Goal: Task Accomplishment & Management: Complete application form

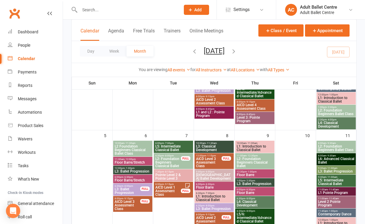
scroll to position [121, 0]
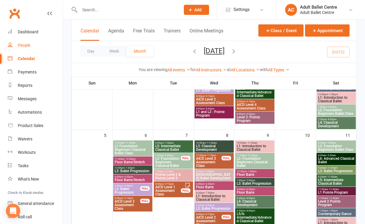
click at [17, 40] on link "People" at bounding box center [35, 45] width 55 height 13
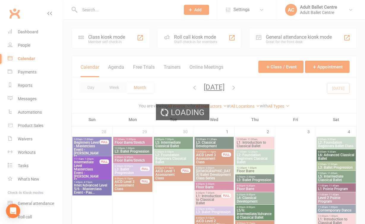
select select "100"
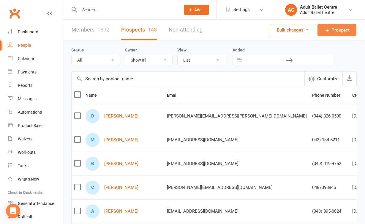
click at [339, 30] on span "Prospect" at bounding box center [340, 29] width 18 height 7
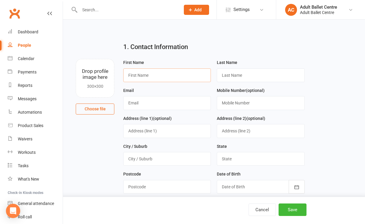
paste input "Dom"
type input "Dom"
paste input "[PERSON_NAME]"
type input "[PERSON_NAME]"
paste input "[EMAIL_ADDRESS][DOMAIN_NAME]"
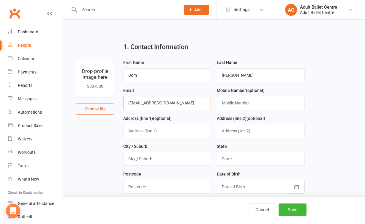
type input "[EMAIL_ADDRESS][DOMAIN_NAME]"
paste input "(045) 891-1842"
type input "(045) 891-1842"
paste input "[STREET_ADDRESS][PERSON_NAME]"
type input "[STREET_ADDRESS][PERSON_NAME]"
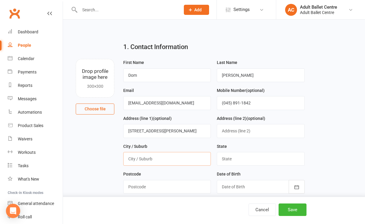
paste input "[GEOGRAPHIC_DATA]"
type input "[GEOGRAPHIC_DATA]"
type input "VIC"
paste input "3204"
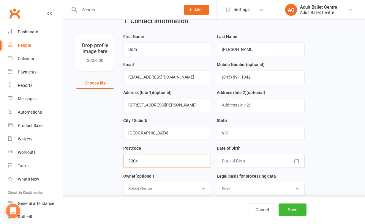
scroll to position [55, 0]
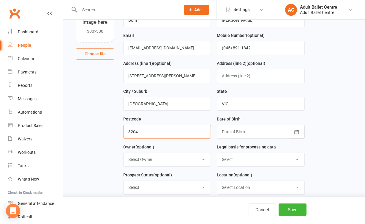
type input "3204"
click at [264, 125] on div at bounding box center [261, 132] width 88 height 14
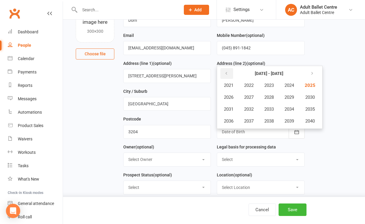
click at [226, 72] on icon "button" at bounding box center [226, 73] width 4 height 5
click at [251, 85] on span "2002" at bounding box center [249, 85] width 10 height 5
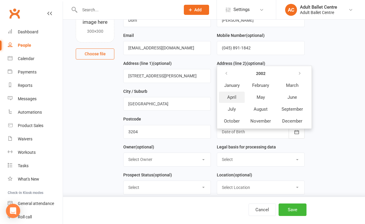
click at [234, 94] on span "April" at bounding box center [231, 96] width 9 height 5
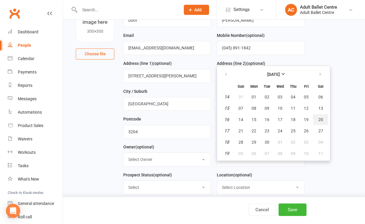
click at [320, 119] on span "20" at bounding box center [320, 119] width 5 height 5
type input "[DATE]"
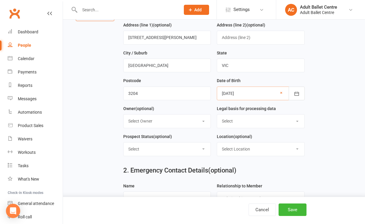
scroll to position [98, 0]
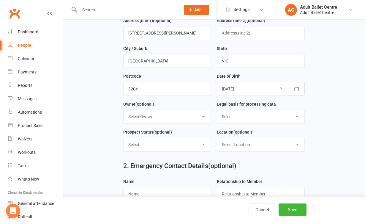
select select "Consent provided by contact"
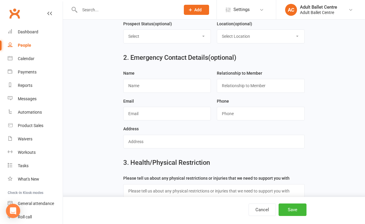
scroll to position [249, 0]
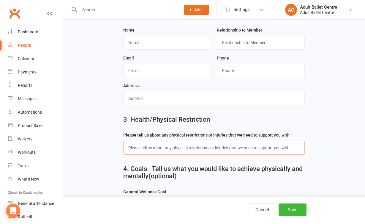
click at [147, 147] on input "text" at bounding box center [213, 148] width 181 height 14
paste input "No, I don't have any injuries"
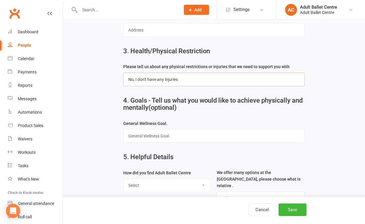
scroll to position [331, 0]
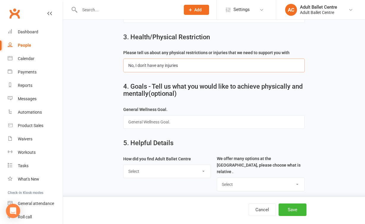
type input "No, I don't have any injuries"
select select "Google"
select select "Ballet Classes"
click at [292, 207] on button "Save" at bounding box center [293, 209] width 28 height 12
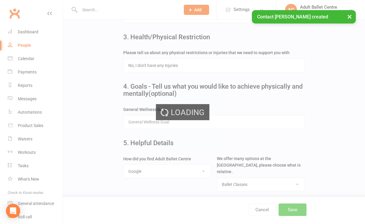
scroll to position [0, 0]
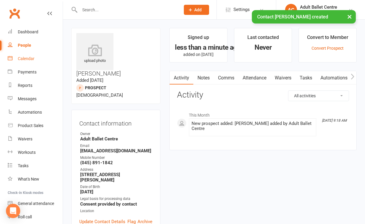
click at [17, 59] on link "Calendar" at bounding box center [35, 58] width 55 height 13
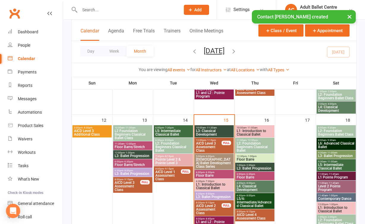
scroll to position [262, 0]
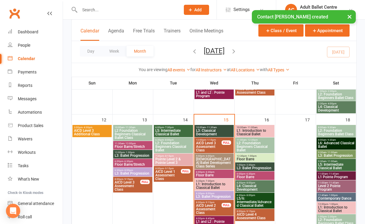
click at [244, 130] on span "L1: Introduction to Classical Ballet" at bounding box center [254, 132] width 37 height 7
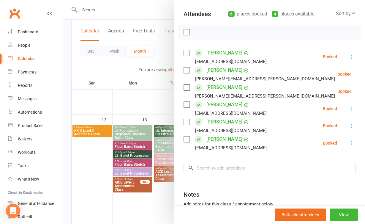
scroll to position [62, 0]
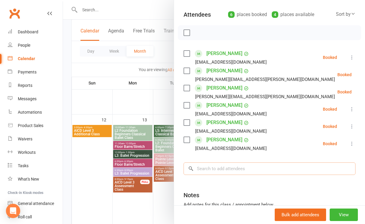
click at [250, 170] on input "search" at bounding box center [270, 168] width 172 height 12
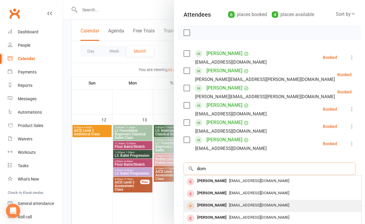
type input "dom"
click at [248, 202] on div "[EMAIL_ADDRESS][DOMAIN_NAME]" at bounding box center [272, 205] width 173 height 9
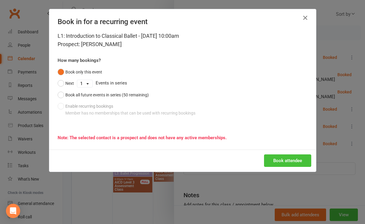
click at [283, 157] on button "Book attendee" at bounding box center [287, 160] width 47 height 12
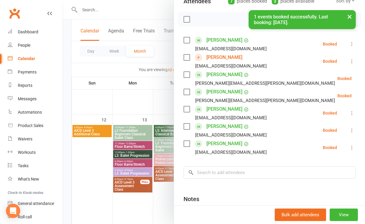
scroll to position [75, 0]
click at [110, 192] on div at bounding box center [214, 112] width 302 height 224
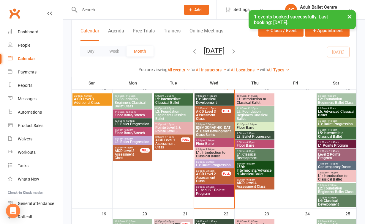
scroll to position [295, 0]
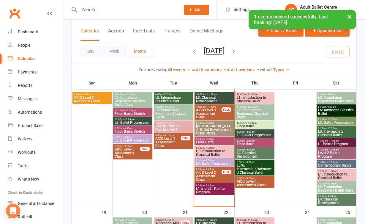
click at [257, 97] on span "L1: Introduction to Classical Ballet" at bounding box center [254, 99] width 37 height 7
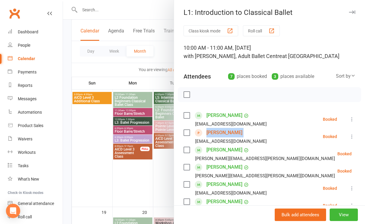
drag, startPoint x: 236, startPoint y: 133, endPoint x: 206, endPoint y: 133, distance: 29.7
click at [206, 133] on div "[PERSON_NAME] [EMAIL_ADDRESS][DOMAIN_NAME]" at bounding box center [227, 136] width 86 height 17
copy div "[PERSON_NAME]"
click at [105, 147] on div at bounding box center [214, 112] width 302 height 224
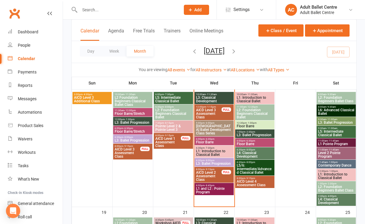
click at [208, 97] on span "L3: Classical Development" at bounding box center [214, 99] width 37 height 7
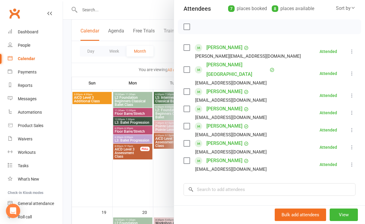
scroll to position [69, 0]
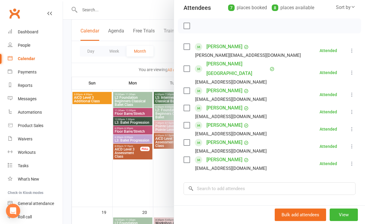
click at [162, 176] on div at bounding box center [214, 112] width 302 height 224
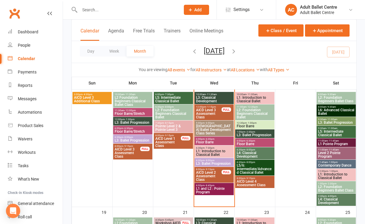
click at [211, 107] on span "- 1:15pm" at bounding box center [211, 106] width 10 height 3
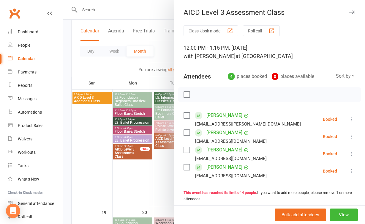
click at [167, 181] on div at bounding box center [214, 112] width 302 height 224
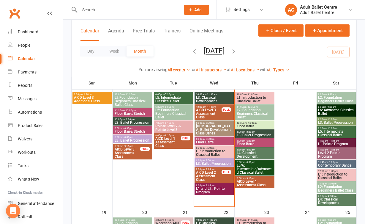
click at [211, 127] on span "[DEMOGRAPHIC_DATA] Ballet Development Class Series" at bounding box center [214, 129] width 37 height 11
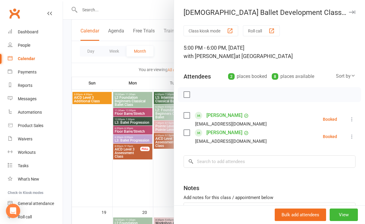
click at [152, 174] on div at bounding box center [214, 112] width 302 height 224
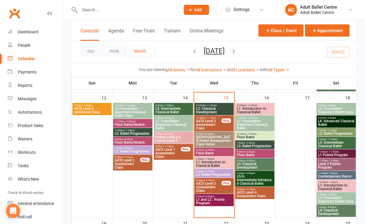
scroll to position [280, 0]
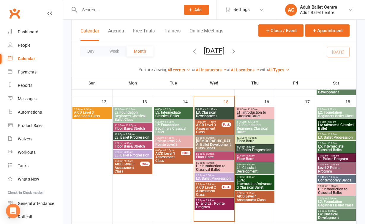
click at [207, 114] on span "L3: Classical Development" at bounding box center [214, 113] width 37 height 7
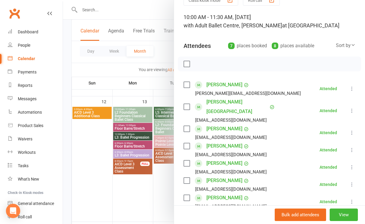
scroll to position [42, 0]
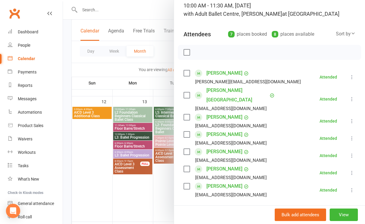
click at [155, 192] on div at bounding box center [214, 112] width 302 height 224
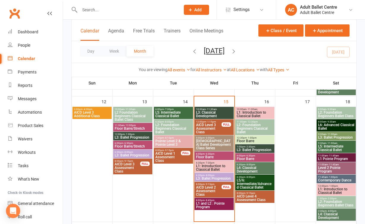
click at [250, 127] on span "L2: Foundation Beginners Classical Ballet" at bounding box center [254, 128] width 37 height 11
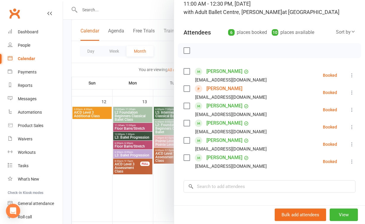
scroll to position [46, 0]
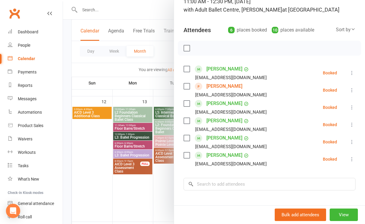
click at [149, 182] on div at bounding box center [214, 112] width 302 height 224
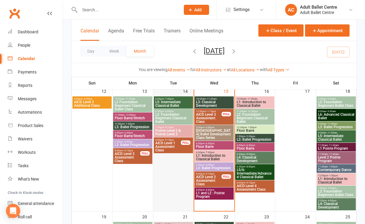
scroll to position [290, 0]
